Goal: Navigation & Orientation: Find specific page/section

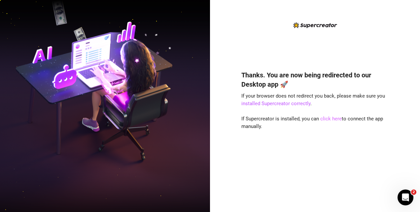
click at [327, 116] on link "click here" at bounding box center [330, 119] width 21 height 6
click at [328, 119] on link "click here" at bounding box center [330, 119] width 21 height 6
